Goal: Task Accomplishment & Management: Use online tool/utility

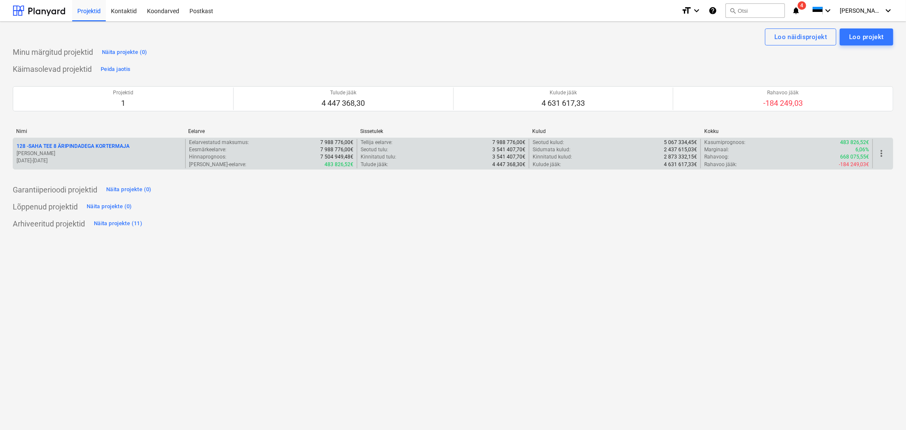
click at [60, 147] on p "128 - SAHA TEE 8 ÄRIPINDADEGA KORTERMAJA" at bounding box center [73, 146] width 113 height 7
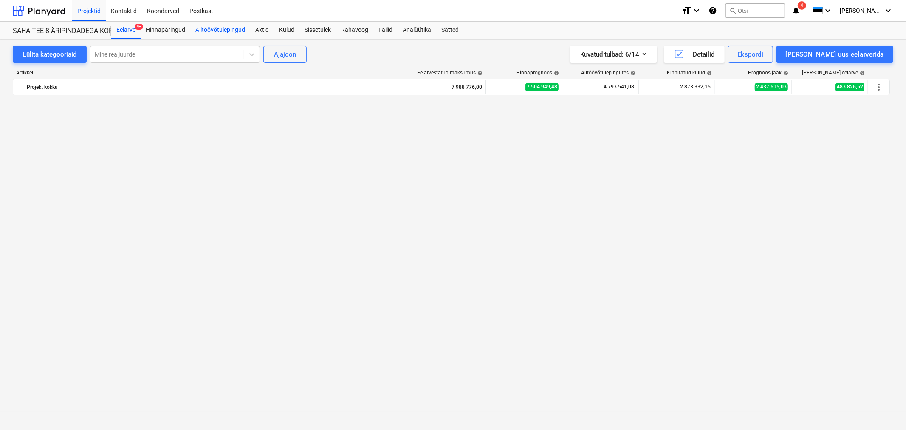
scroll to position [1935, 0]
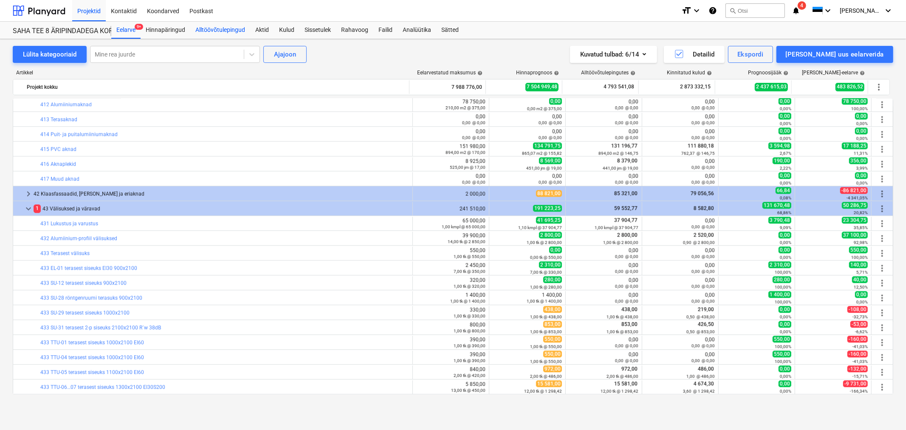
click at [219, 28] on div "Alltöövõtulepingud" at bounding box center [220, 30] width 60 height 17
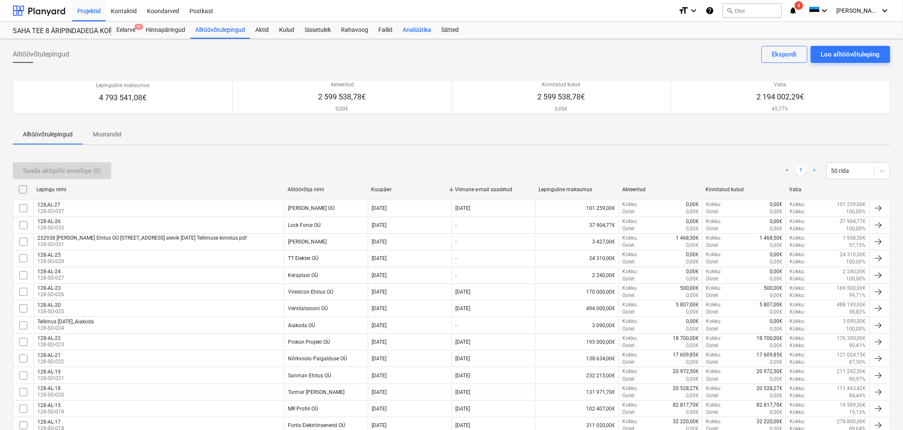
click at [420, 29] on div "Analüütika" at bounding box center [417, 30] width 39 height 17
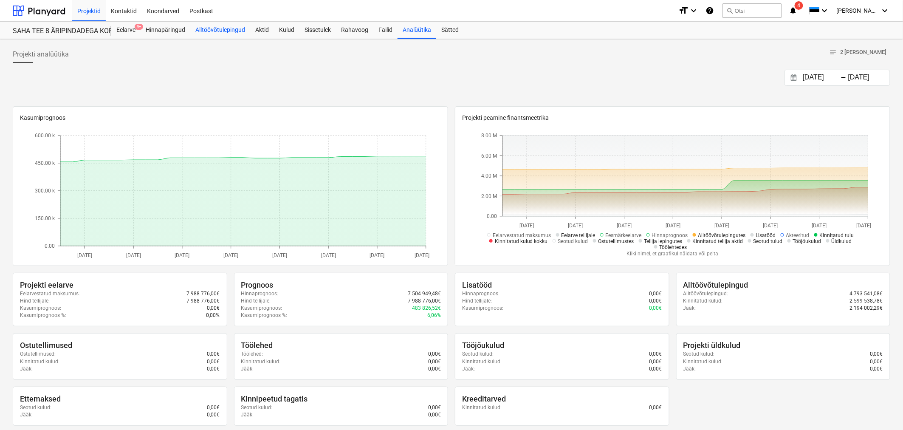
click at [211, 34] on div "Alltöövõtulepingud" at bounding box center [220, 30] width 60 height 17
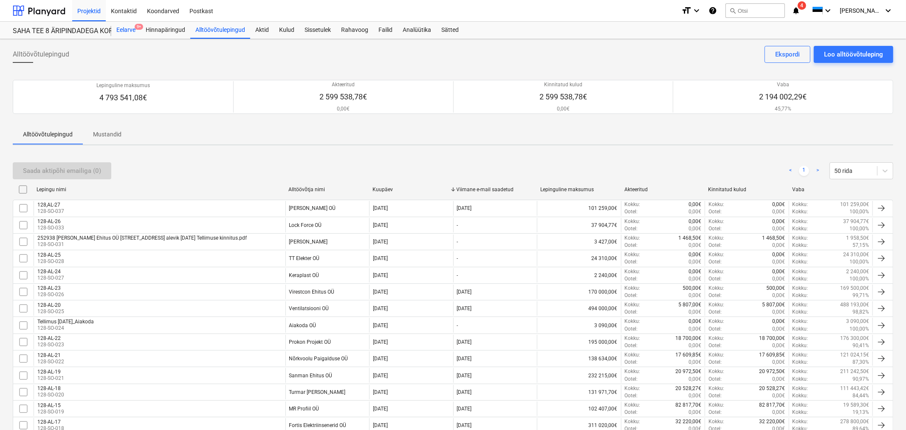
click at [121, 28] on div "Eelarve 9+" at bounding box center [125, 30] width 29 height 17
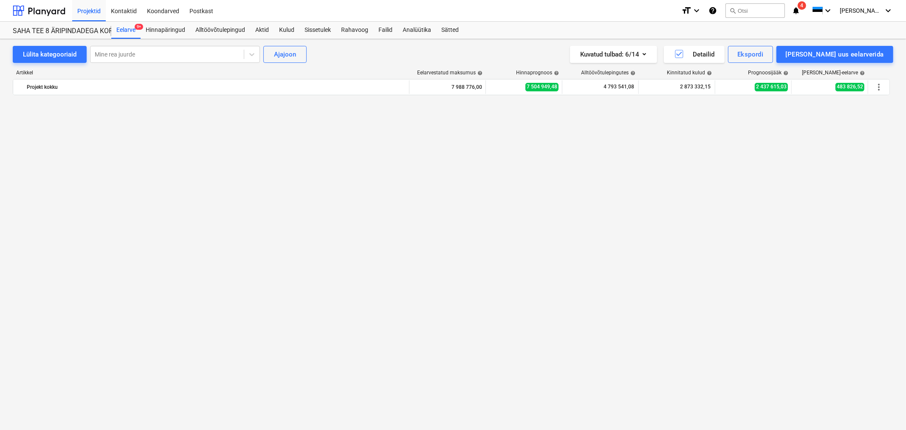
scroll to position [1935, 0]
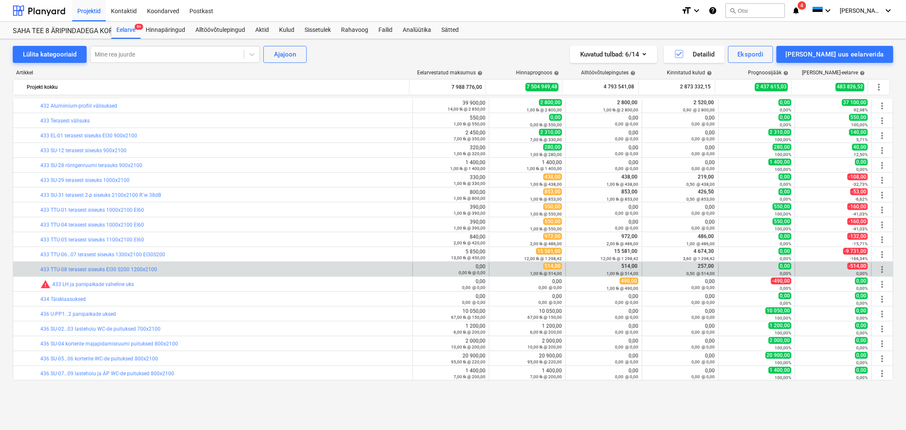
scroll to position [2029, 0]
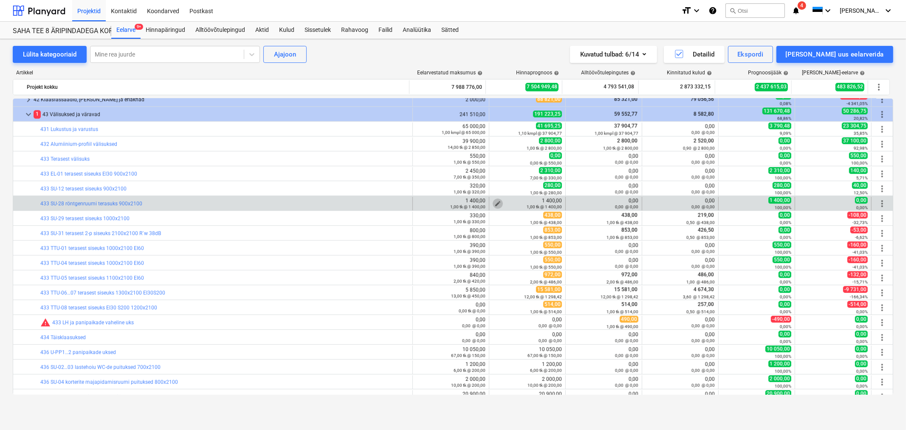
click at [496, 203] on span "edit" at bounding box center [497, 203] width 7 height 7
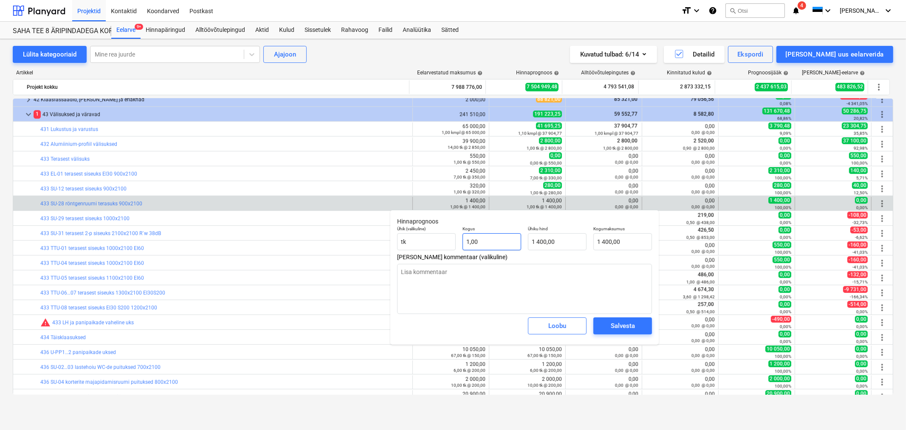
type input "1"
click at [500, 236] on input "1" at bounding box center [492, 241] width 59 height 17
type textarea "x"
type input "0,00"
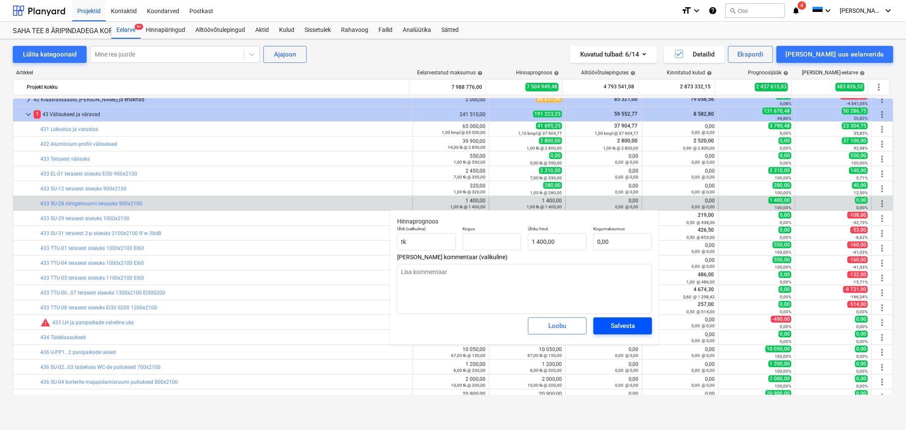
type input "0,00"
click at [615, 320] on div "Salvesta" at bounding box center [623, 325] width 24 height 11
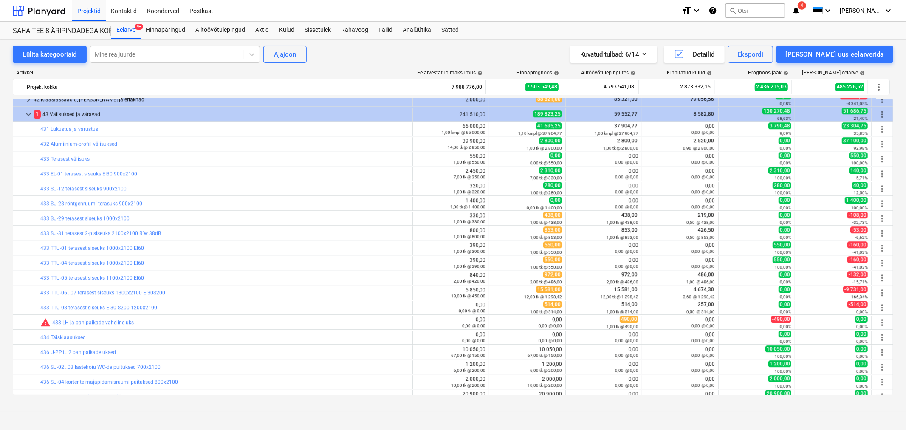
scroll to position [2076, 0]
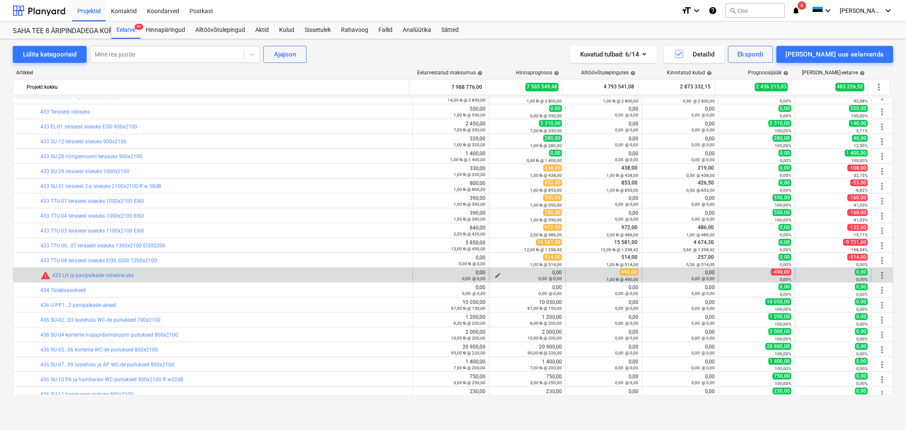
click at [495, 277] on div "0,00 @ 0,00" at bounding box center [527, 278] width 69 height 6
click at [495, 274] on span "edit" at bounding box center [497, 275] width 7 height 7
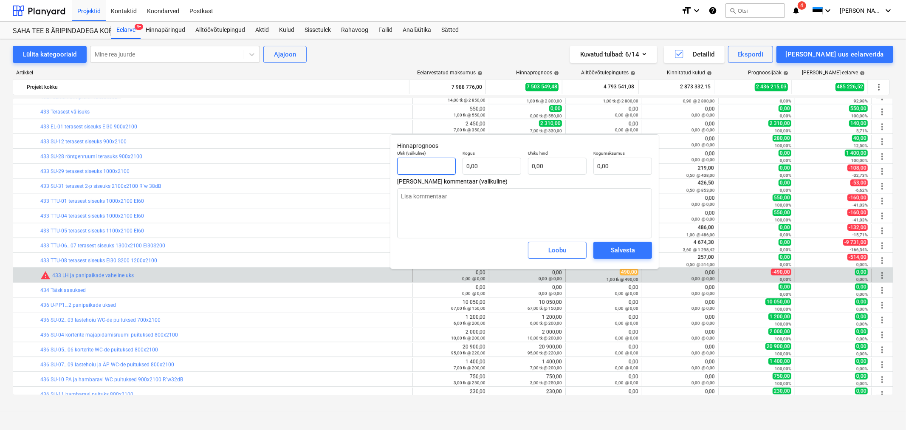
click at [440, 164] on input "text" at bounding box center [426, 166] width 59 height 17
type textarea "x"
type input "t"
type textarea "x"
type input "tk"
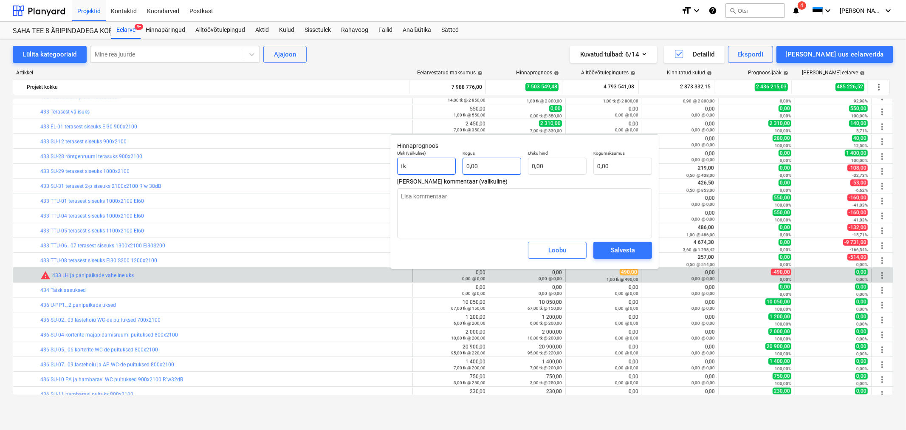
type textarea "x"
type input "1"
type textarea "x"
type input "1,00"
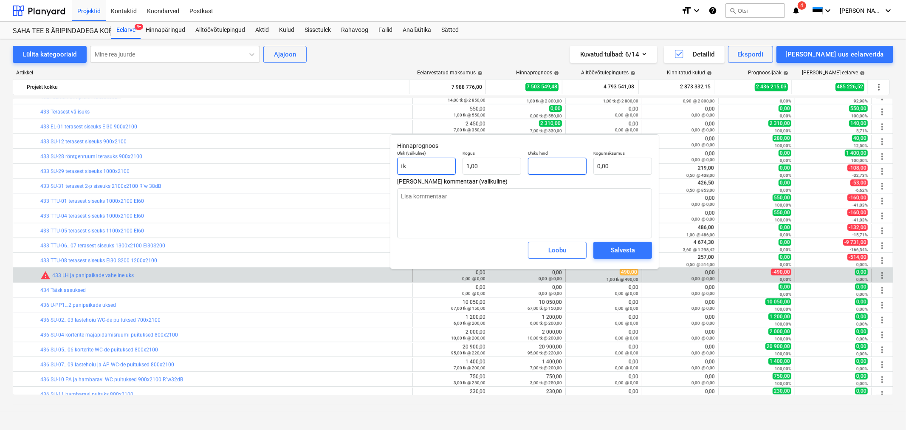
type textarea "x"
type input "4"
type input "4,00"
type textarea "x"
type input "49"
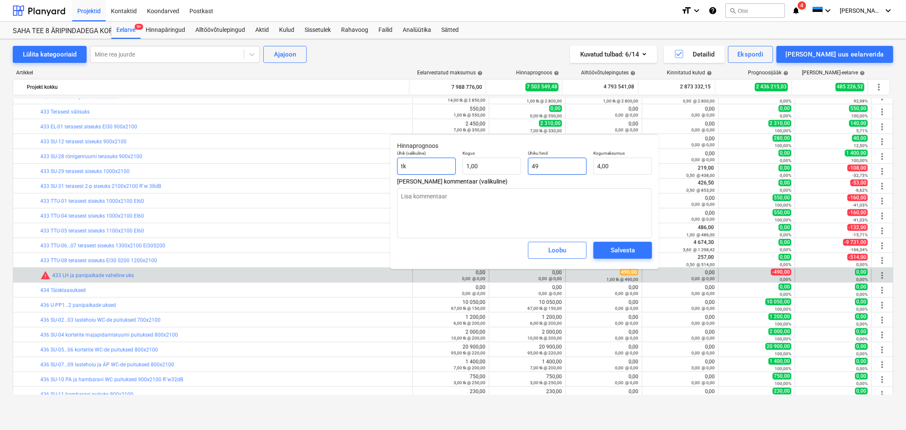
type input "49,00"
type textarea "x"
type input "490"
type input "490,00"
click at [628, 249] on div "Salvesta" at bounding box center [623, 250] width 24 height 11
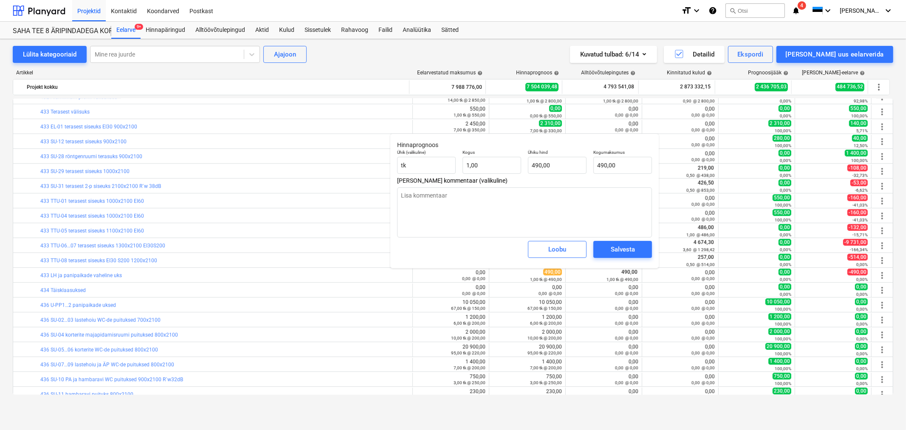
type textarea "x"
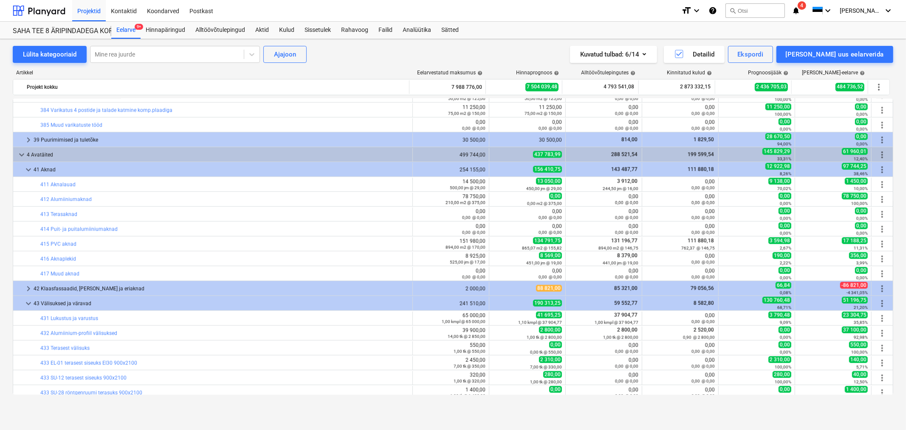
scroll to position [1698, 0]
